Goal: Task Accomplishment & Management: Manage account settings

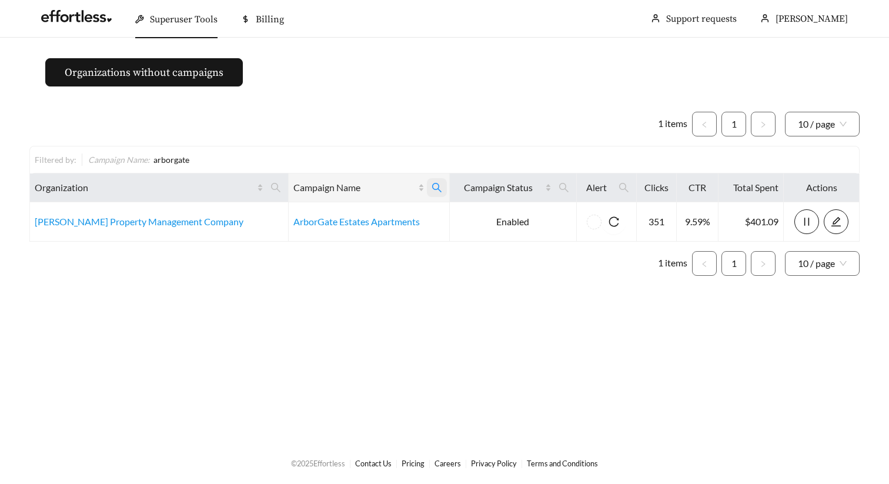
click at [432, 192] on icon "search" at bounding box center [437, 187] width 11 height 11
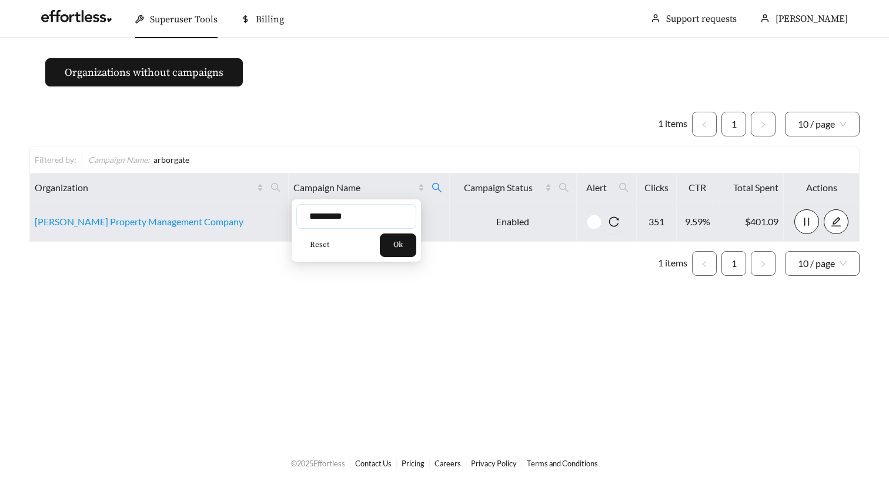
drag, startPoint x: 379, startPoint y: 219, endPoint x: 247, endPoint y: 219, distance: 132.3
click at [247, 219] on body "Superuser Tools Billing Maddi Herrick-Foster Support requests More Organization…" at bounding box center [444, 242] width 889 height 484
type input "*********"
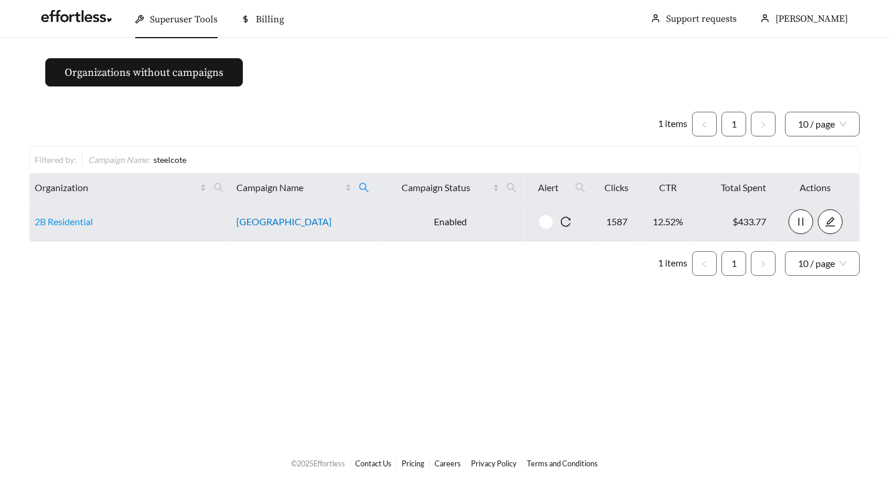
click at [273, 220] on link "Steelcote Square" at bounding box center [283, 221] width 95 height 11
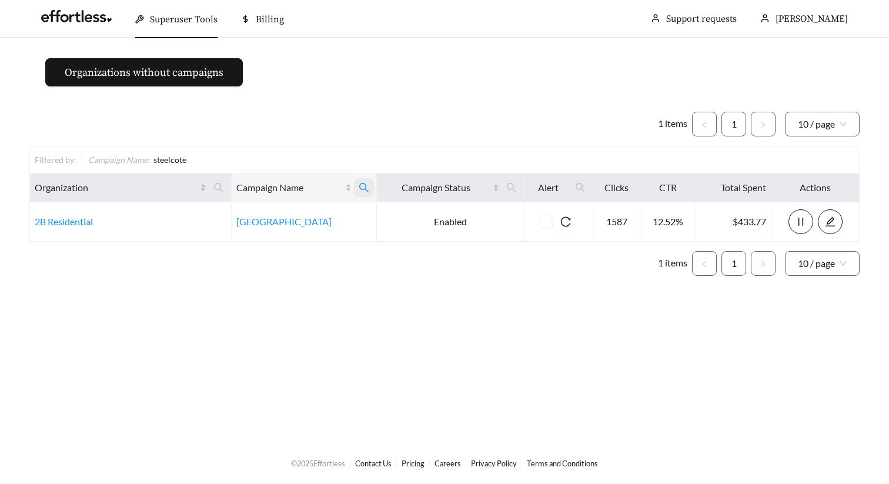
click at [368, 192] on span at bounding box center [364, 187] width 20 height 19
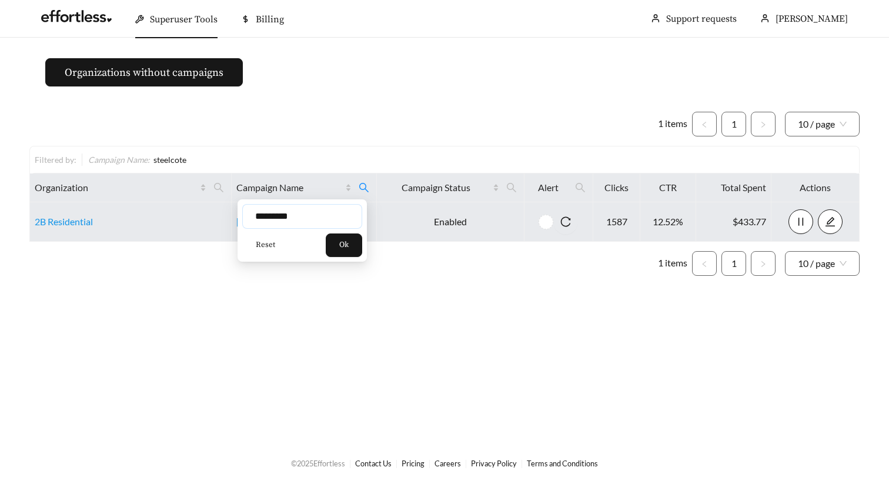
drag, startPoint x: 333, startPoint y: 216, endPoint x: 124, endPoint y: 213, distance: 209.3
click at [124, 213] on body "Superuser Tools Billing Maddi Herrick-Foster Support requests More Organization…" at bounding box center [444, 242] width 889 height 484
type input "****"
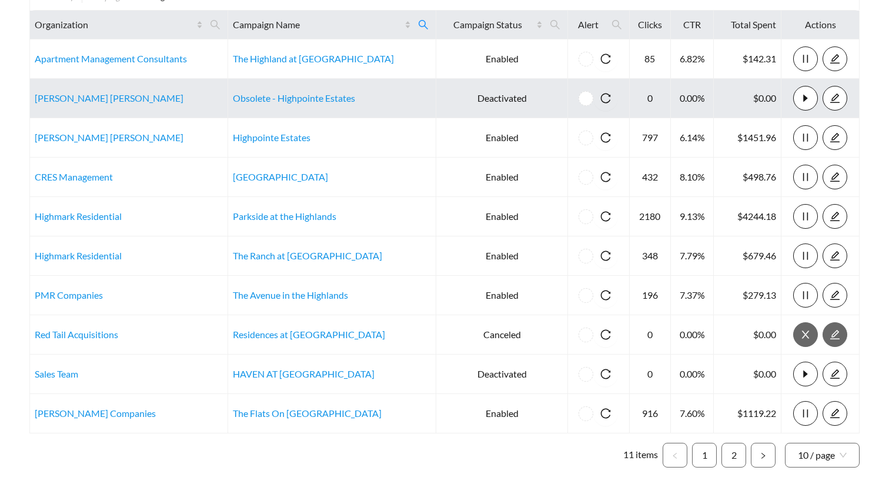
scroll to position [158, 0]
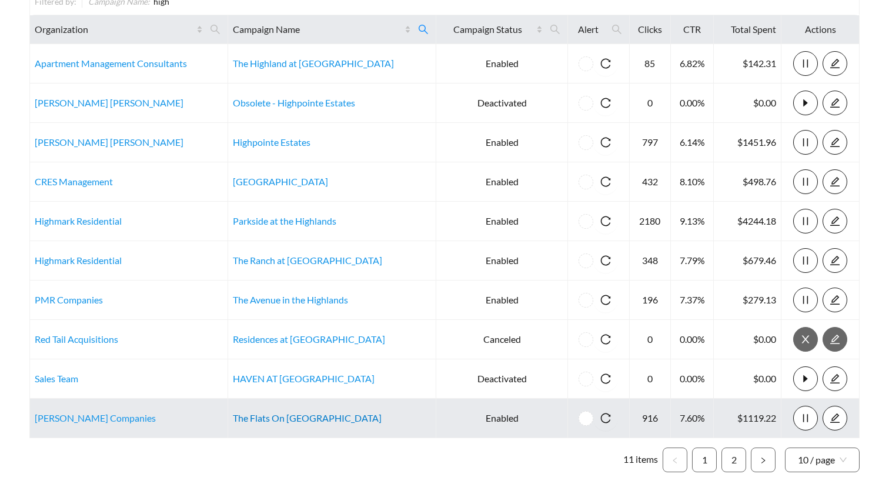
click at [297, 415] on link "The Flats On [GEOGRAPHIC_DATA]" at bounding box center [307, 417] width 149 height 11
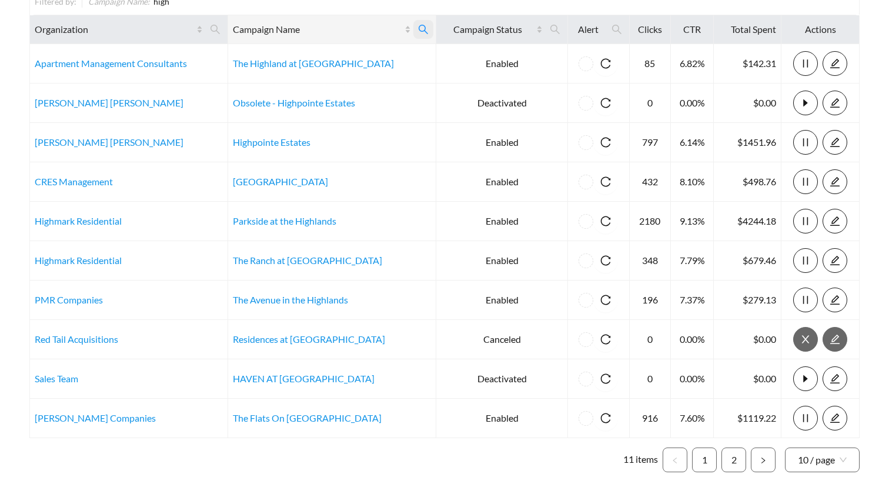
click at [418, 34] on icon "search" at bounding box center [423, 29] width 11 height 11
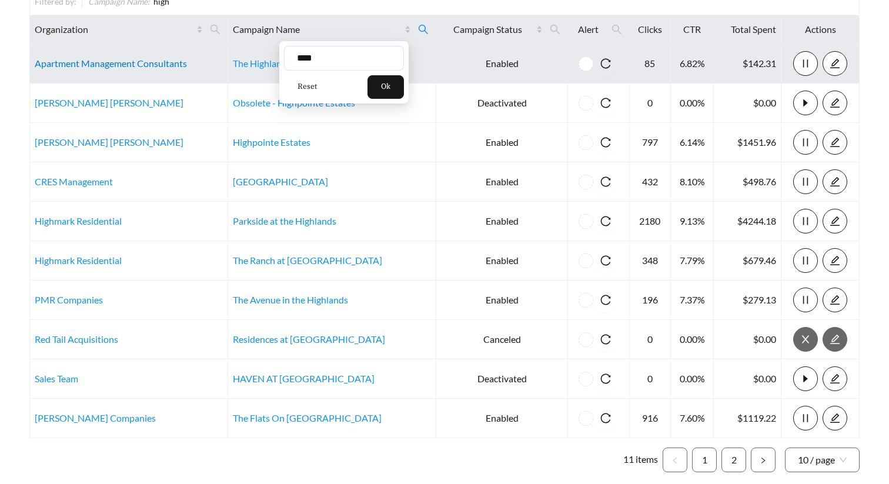
drag, startPoint x: 340, startPoint y: 59, endPoint x: 155, endPoint y: 59, distance: 185.2
click at [156, 59] on body "Superuser Tools Billing Maddi Herrick-Foster Support requests More Organization…" at bounding box center [444, 84] width 889 height 484
type input "*******"
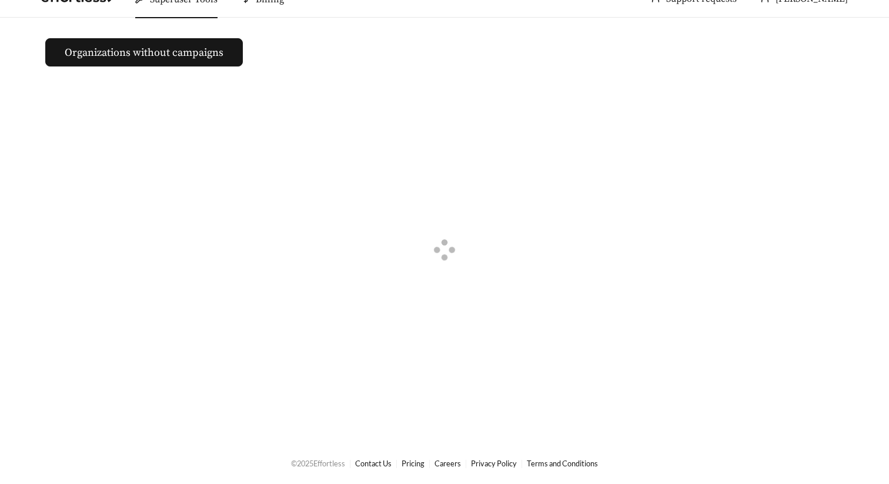
scroll to position [140, 0]
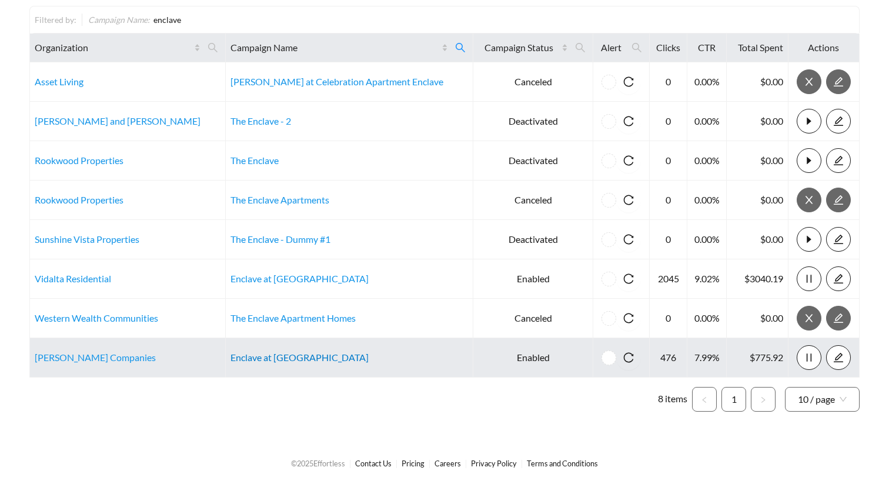
click at [270, 358] on link "Enclave at Arlington" at bounding box center [299, 357] width 138 height 11
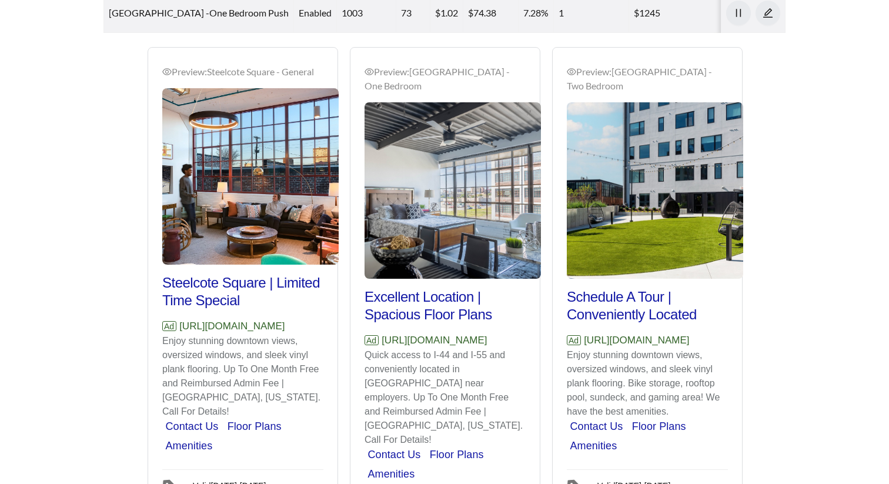
scroll to position [917, 0]
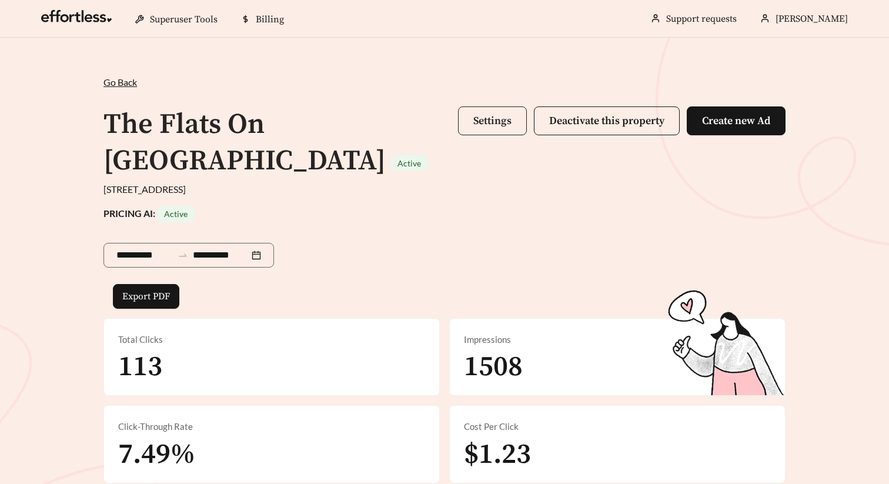
click at [501, 112] on button "Settings" at bounding box center [492, 120] width 69 height 29
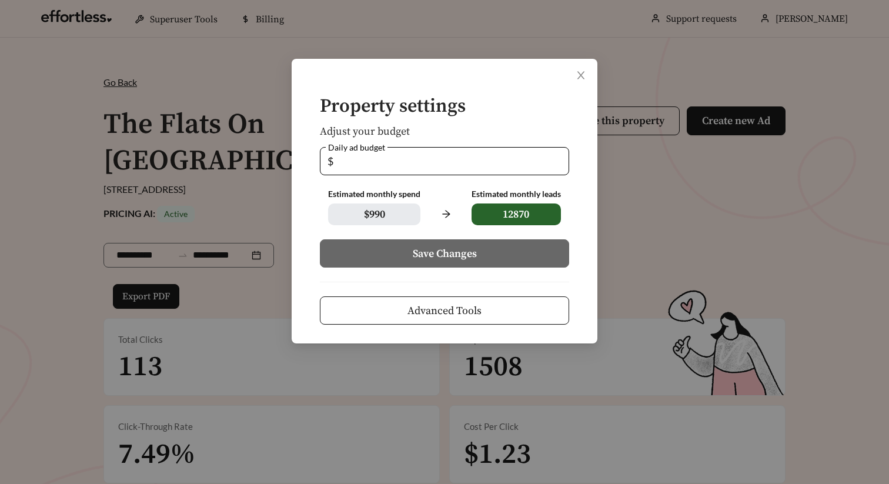
click at [486, 326] on div "Property settings Adjust your budget Daily ad budget $ ** Estimated monthly spe…" at bounding box center [445, 201] width 306 height 285
click at [473, 317] on span "Advanced Tools" at bounding box center [444, 311] width 74 height 16
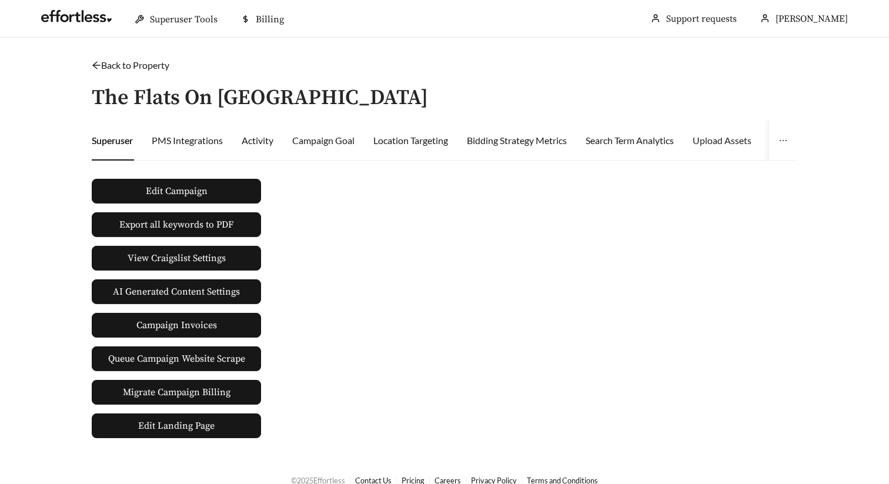
click at [739, 132] on div "Upload Assets" at bounding box center [722, 141] width 59 height 40
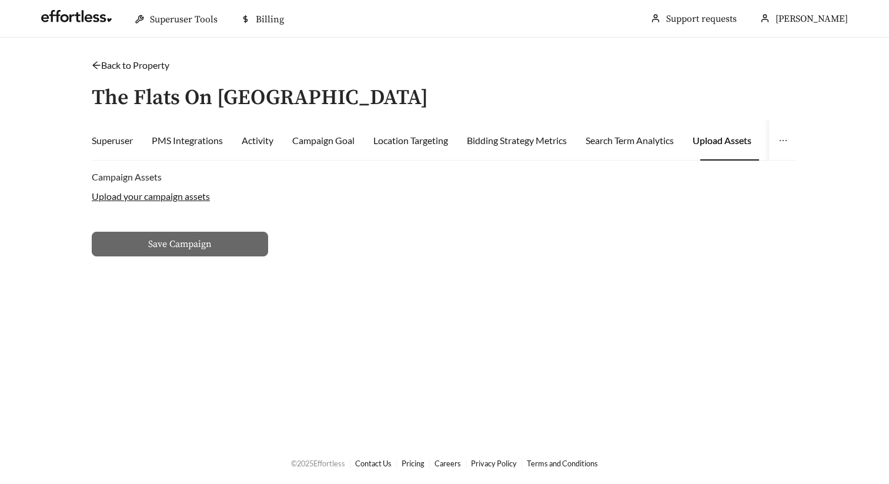
click at [175, 195] on label "Upload your campaign assets" at bounding box center [151, 195] width 118 height 11
click at [0, 0] on input "Upload your campaign assets" at bounding box center [0, 0] width 0 height 0
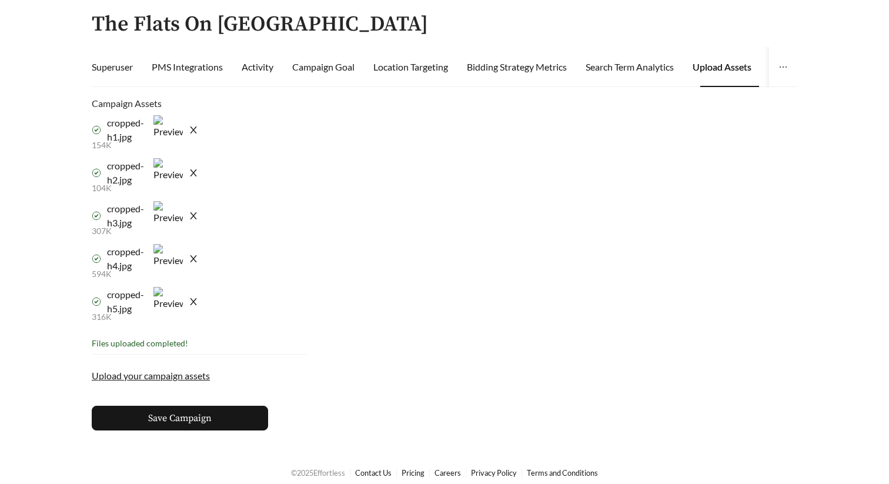
scroll to position [82, 0]
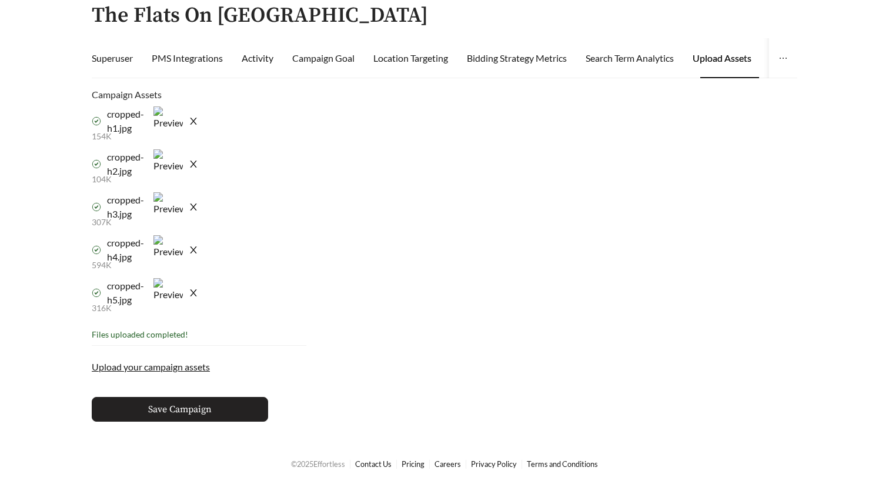
click at [219, 403] on button "Save Campaign" at bounding box center [180, 409] width 176 height 25
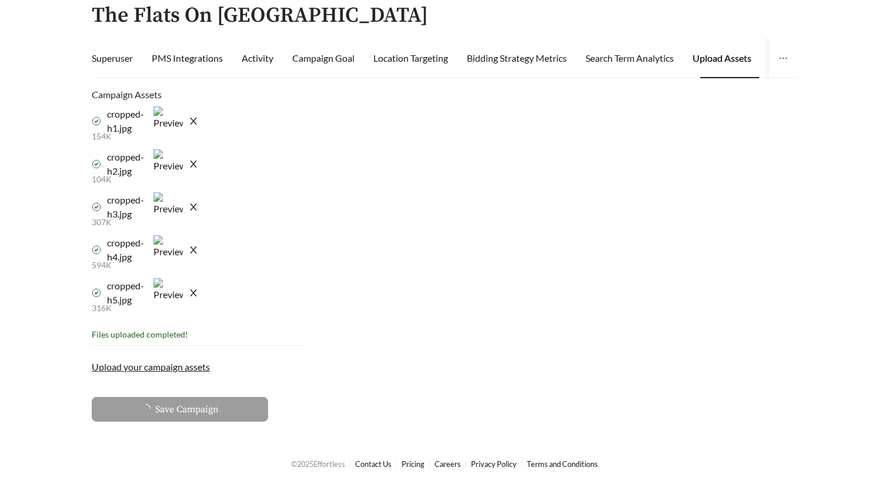
scroll to position [79, 0]
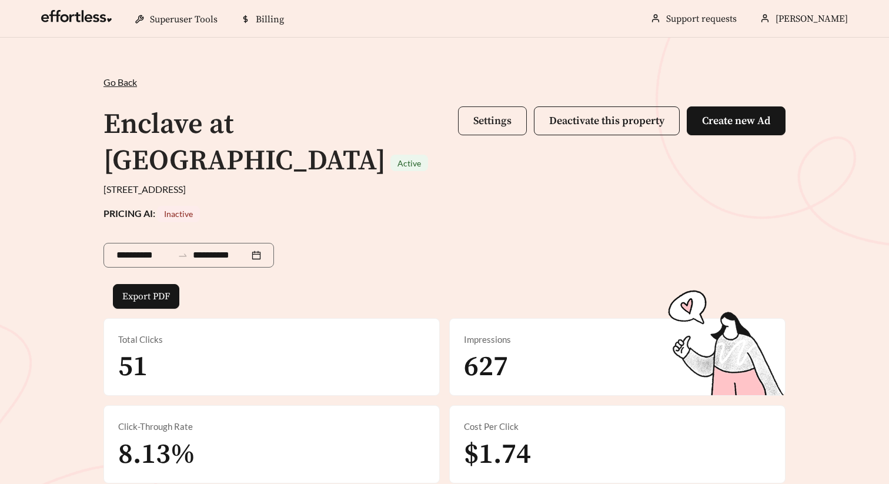
click at [474, 124] on span "Settings" at bounding box center [492, 121] width 38 height 14
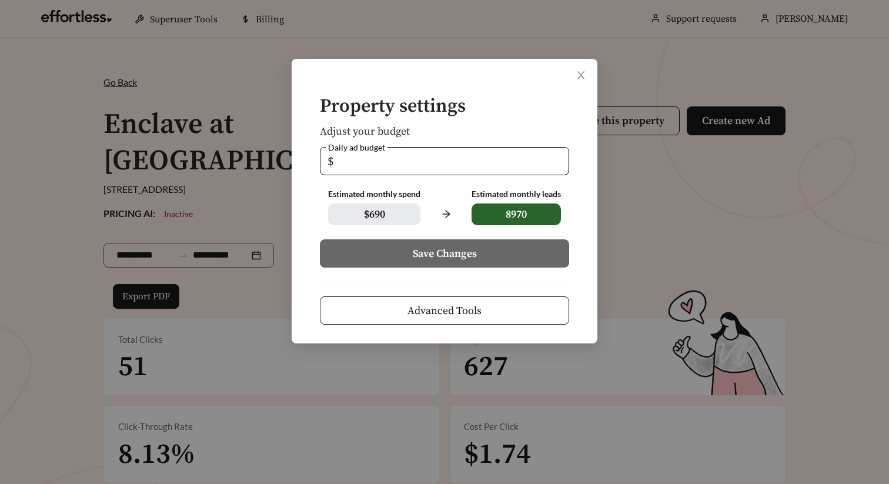
click at [423, 309] on span "Advanced Tools" at bounding box center [444, 311] width 74 height 16
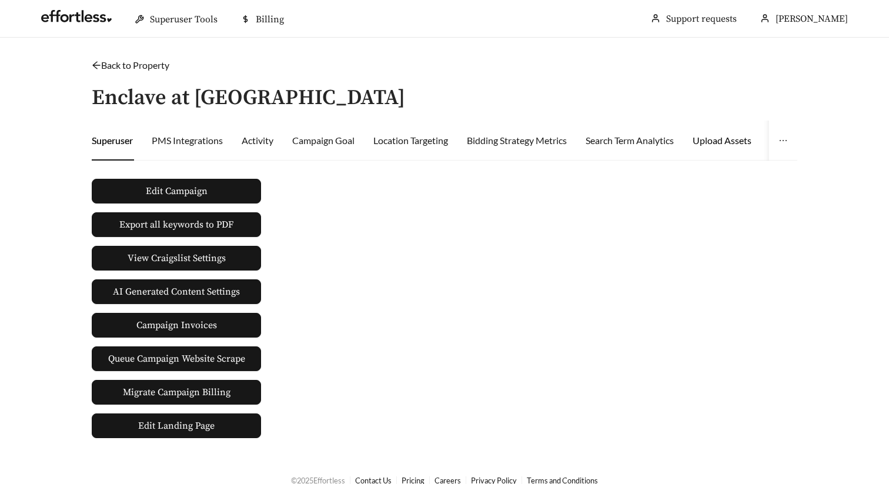
click at [711, 144] on div "Upload Assets" at bounding box center [722, 140] width 59 height 14
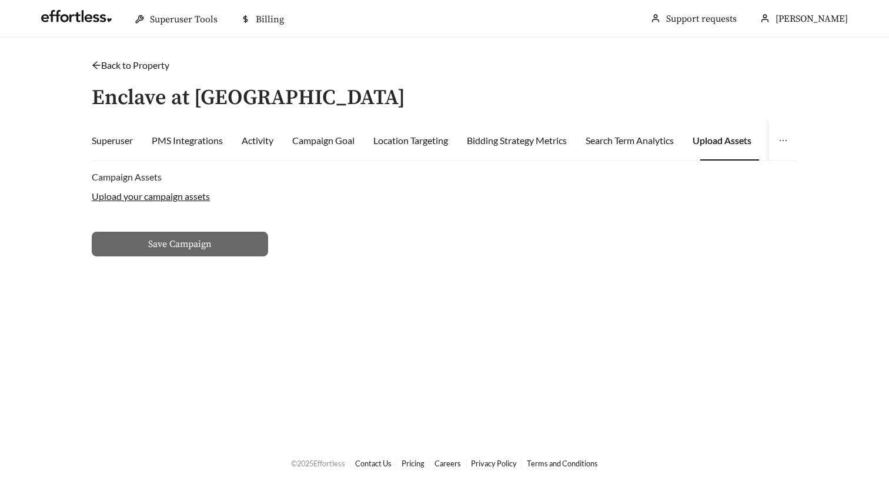
click at [156, 195] on label "Upload your campaign assets" at bounding box center [151, 195] width 118 height 11
click at [0, 0] on input "Upload your campaign assets" at bounding box center [0, 0] width 0 height 0
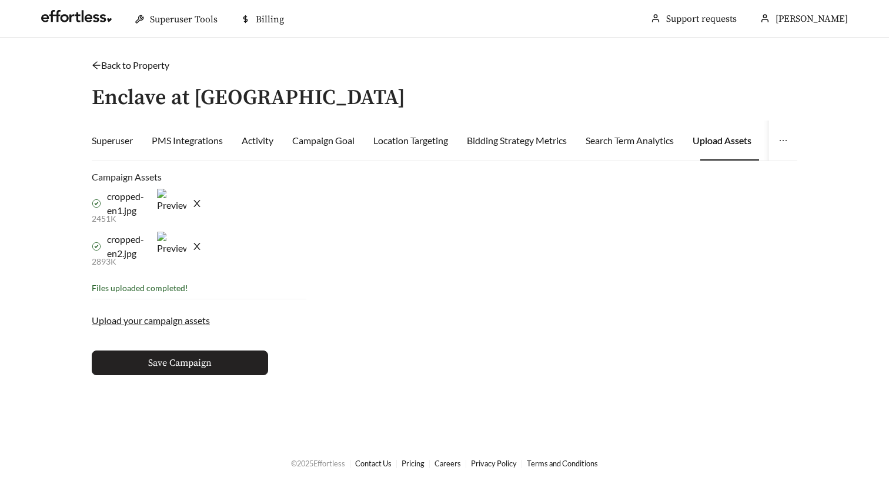
click at [212, 368] on button "Save Campaign" at bounding box center [180, 362] width 176 height 25
